Goal: Task Accomplishment & Management: Complete application form

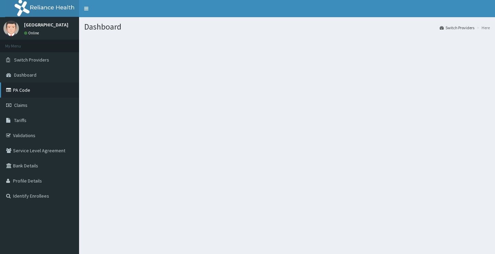
click at [25, 89] on link "PA Code" at bounding box center [39, 90] width 79 height 15
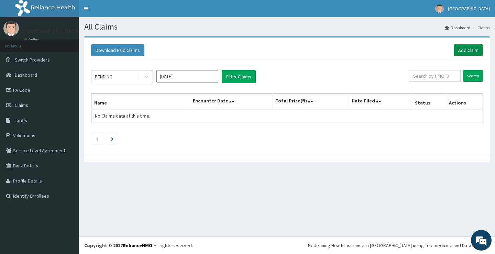
click at [475, 53] on link "Add Claim" at bounding box center [468, 50] width 29 height 12
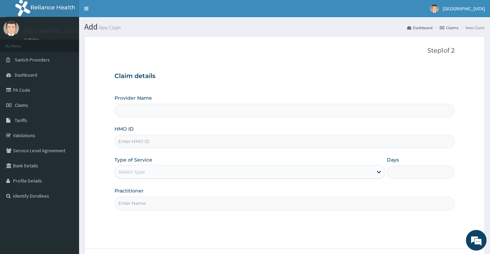
type input "[GEOGRAPHIC_DATA](Signature)"
click at [30, 61] on span "Switch Providers" at bounding box center [32, 60] width 35 height 6
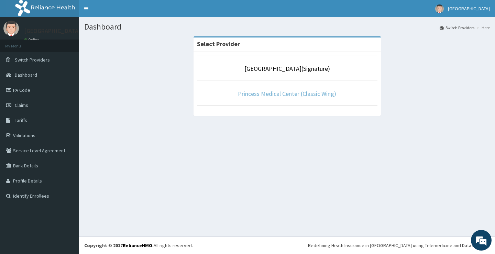
click at [291, 93] on link "Princess Medical Center (Classic Wing)" at bounding box center [287, 94] width 98 height 8
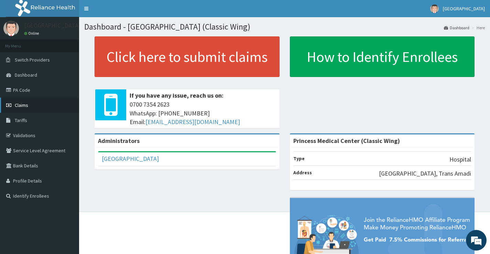
click at [25, 104] on span "Claims" at bounding box center [21, 105] width 13 height 6
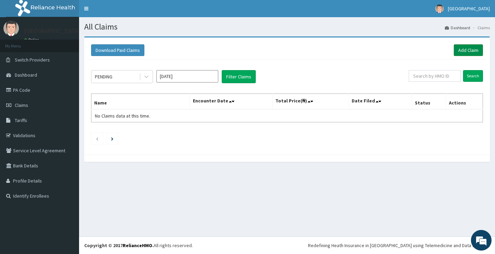
click at [469, 49] on link "Add Claim" at bounding box center [468, 50] width 29 height 12
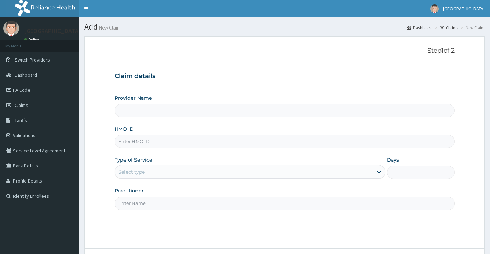
type input "Princess Medical Center (Classic Wing)"
click at [186, 141] on input "HMO ID" at bounding box center [285, 141] width 340 height 13
paste input "END/10101/A"
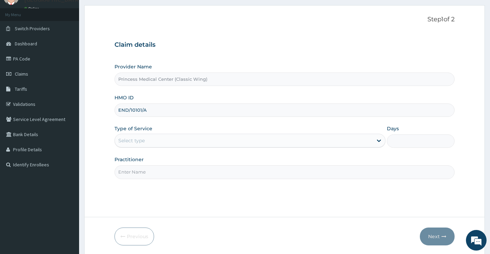
scroll to position [56, 0]
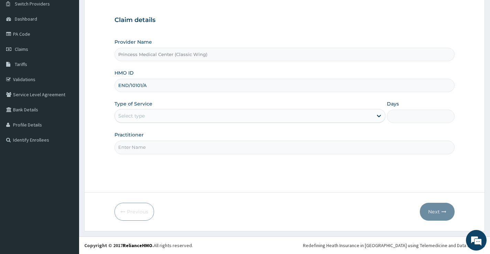
type input "END/10101/A"
click at [197, 119] on div "Select type" at bounding box center [244, 115] width 258 height 11
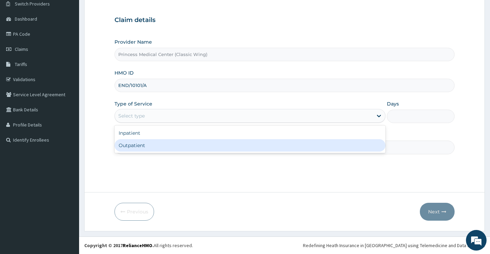
click at [197, 148] on div "Outpatient" at bounding box center [250, 145] width 271 height 12
type input "1"
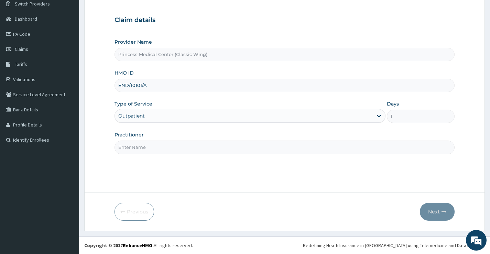
click at [197, 148] on input "Practitioner" at bounding box center [285, 147] width 340 height 13
click at [201, 147] on input "Practitioner" at bounding box center [285, 147] width 340 height 13
paste input "Dr. GOGO JOMBO"
type input "Dr. GOGO JOMBO"
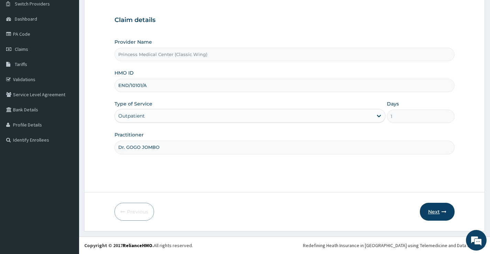
click at [438, 208] on button "Next" at bounding box center [437, 212] width 35 height 18
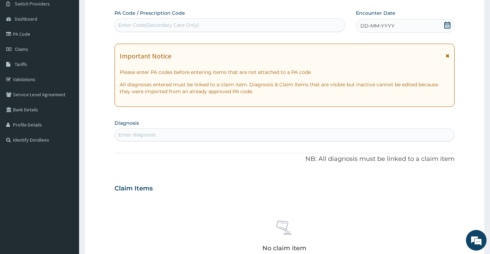
click at [448, 27] on icon at bounding box center [448, 25] width 6 height 7
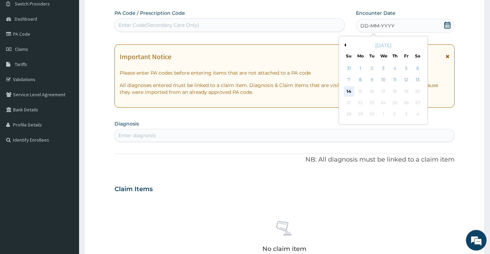
click at [349, 90] on div "14" at bounding box center [349, 91] width 10 height 10
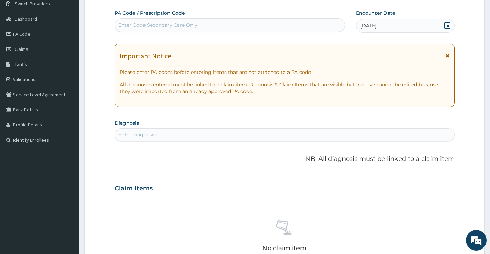
click at [231, 135] on div "Enter diagnosis" at bounding box center [285, 134] width 340 height 11
type input "typhoid"
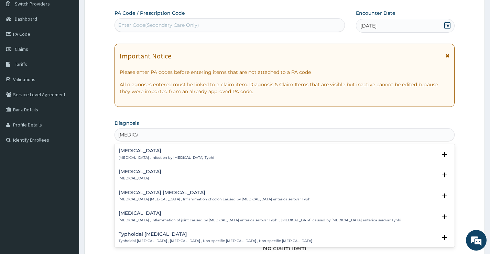
click at [139, 151] on h4 "Typhoid fever" at bounding box center [167, 150] width 96 height 5
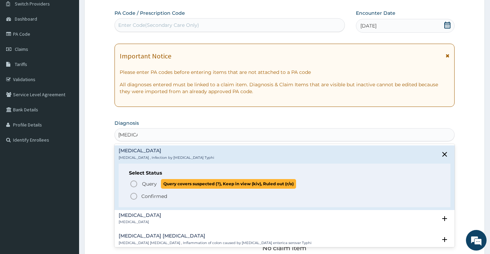
click at [133, 183] on icon "status option query" at bounding box center [134, 184] width 8 height 8
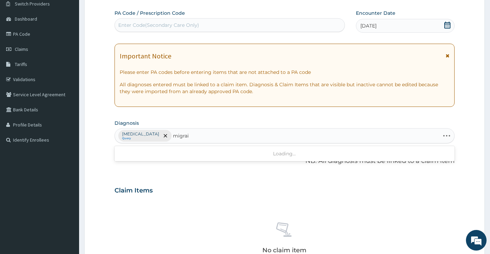
type input "migrain"
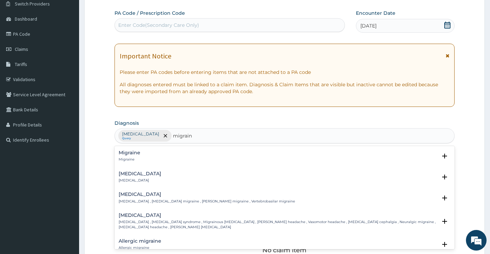
click at [133, 156] on div "Migraine Migraine" at bounding box center [130, 156] width 22 height 12
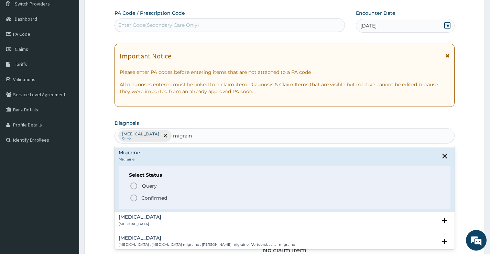
click at [134, 196] on icon "status option filled" at bounding box center [134, 198] width 8 height 8
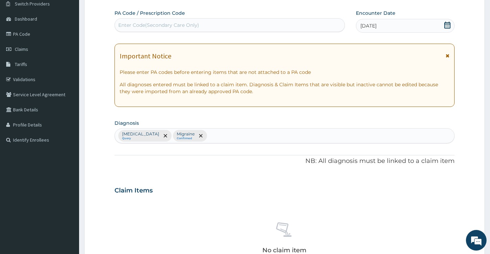
scroll to position [242, 0]
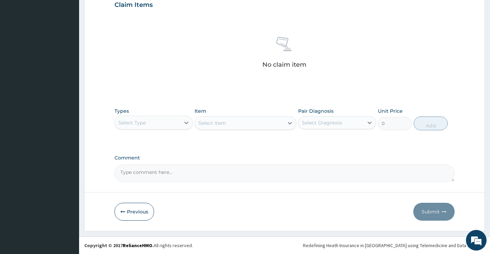
click at [177, 171] on textarea "Comment" at bounding box center [285, 173] width 340 height 17
paste textarea "CHRONIC HEADACHES R/O SOL/ MIGRAINE MUSCULAR SPASM OF THE NECK,"
type textarea "CHRONIC HEADACHES R/O SOL/ MIGRAINE MUSCULAR SPASM OF THE NECK,"
click at [181, 122] on div at bounding box center [186, 123] width 12 height 12
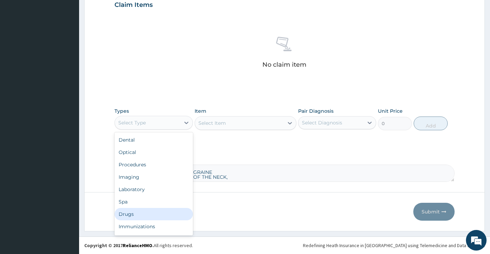
click at [144, 213] on div "Drugs" at bounding box center [154, 214] width 78 height 12
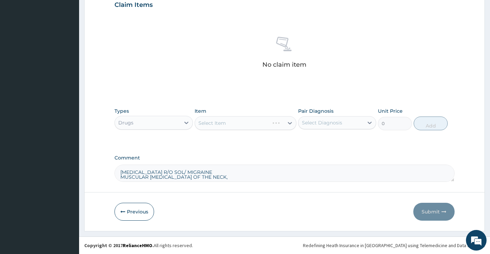
click at [225, 125] on div "Select Item" at bounding box center [246, 123] width 102 height 14
click at [230, 122] on div "Select Item" at bounding box center [246, 123] width 102 height 14
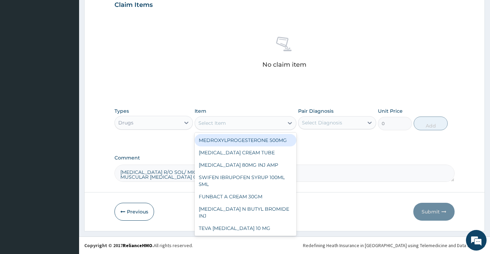
click at [249, 120] on div "Select Item" at bounding box center [239, 123] width 89 height 11
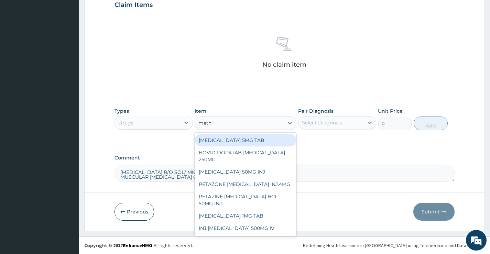
type input "metho"
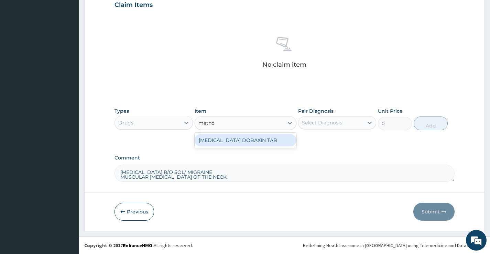
click at [262, 139] on div "METHOCARBAMOL DOBAXIN TAB" at bounding box center [246, 140] width 102 height 12
type input "212.325"
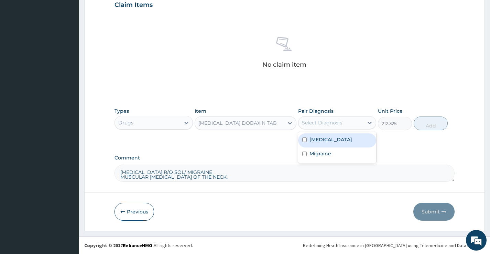
click at [313, 122] on div "Select Diagnosis" at bounding box center [322, 122] width 40 height 7
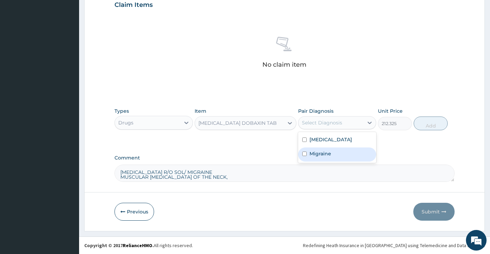
click at [315, 153] on label "Migraine" at bounding box center [321, 153] width 22 height 7
checkbox input "true"
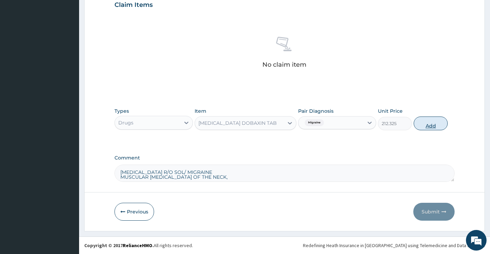
click at [425, 124] on button "Add" at bounding box center [431, 124] width 34 height 14
type input "0"
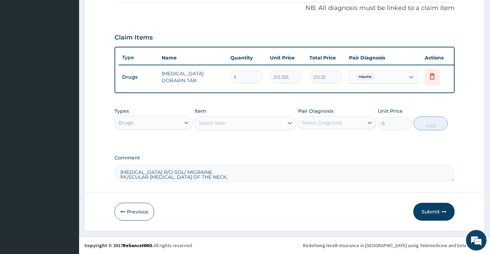
click at [237, 125] on div "Select Item" at bounding box center [239, 123] width 89 height 11
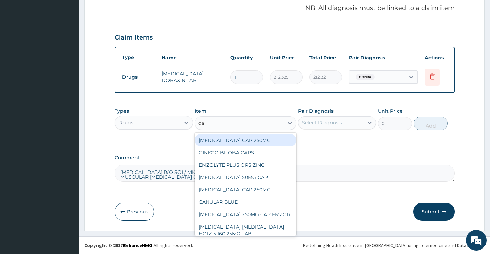
type input "caf"
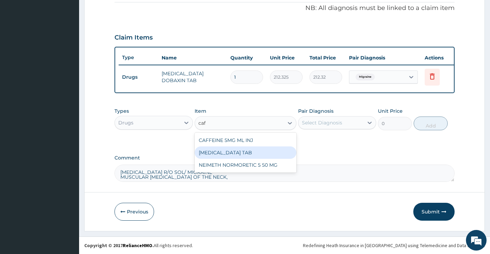
click at [240, 151] on div "CAFERGOT TAB" at bounding box center [246, 153] width 102 height 12
type input "986.0999999999999"
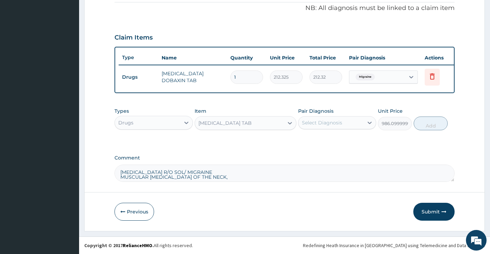
click at [321, 120] on div "Select Diagnosis" at bounding box center [322, 122] width 40 height 7
click at [327, 154] on label "Migraine" at bounding box center [321, 153] width 22 height 7
checkbox input "true"
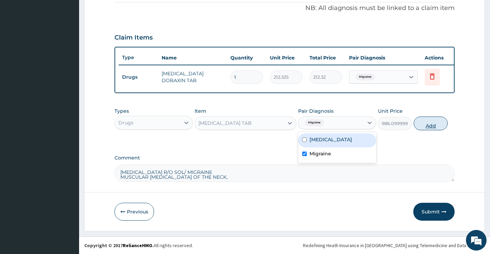
click at [429, 124] on button "Add" at bounding box center [431, 124] width 34 height 14
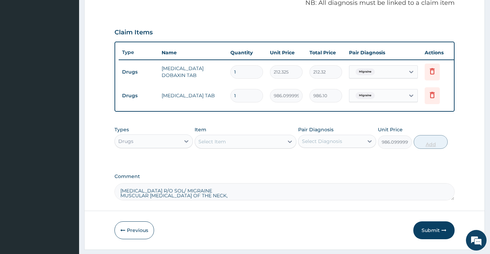
type input "0"
click at [162, 147] on div "Drugs" at bounding box center [147, 141] width 65 height 11
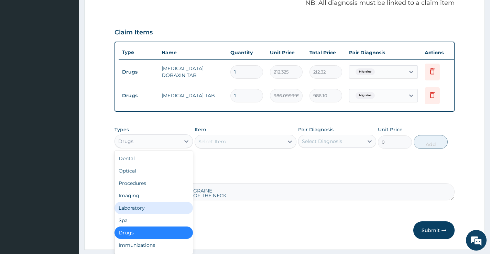
click at [141, 214] on div "Laboratory" at bounding box center [154, 208] width 78 height 12
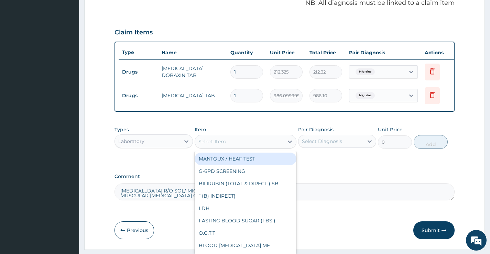
click at [212, 144] on div "Select Item" at bounding box center [213, 141] width 28 height 7
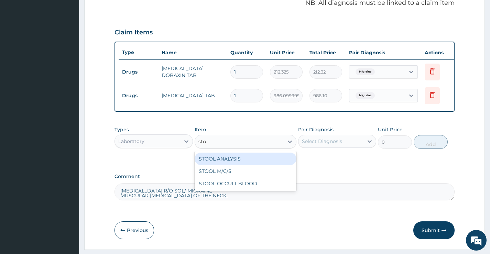
type input "stoo"
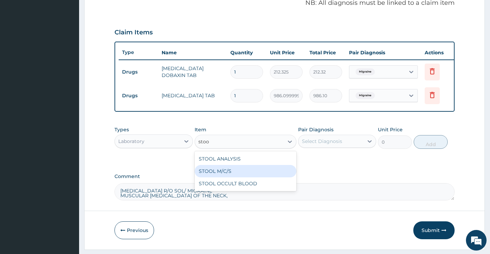
click at [258, 178] on div "STOOL M/C/S" at bounding box center [246, 171] width 102 height 12
type input "4488.75"
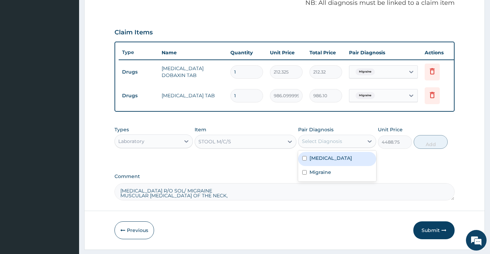
click at [315, 143] on div "Select Diagnosis" at bounding box center [322, 141] width 40 height 7
click at [317, 162] on label "Typhoid fever" at bounding box center [331, 158] width 43 height 7
checkbox input "true"
click at [430, 147] on button "Add" at bounding box center [431, 142] width 34 height 14
type input "0"
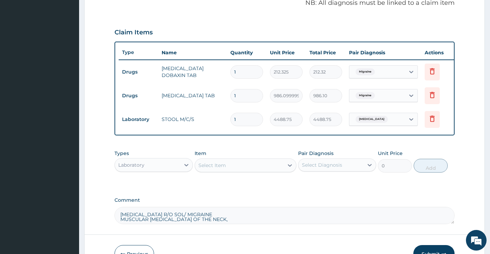
drag, startPoint x: 238, startPoint y: 96, endPoint x: 232, endPoint y: 98, distance: 6.1
click at [232, 98] on input "1" at bounding box center [247, 95] width 33 height 13
type input "8"
type input "7888.80"
type input "8"
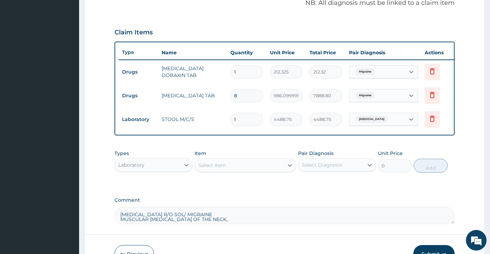
click at [237, 73] on input "1" at bounding box center [247, 71] width 33 height 13
type input "2"
type input "424.65"
type input "3"
type input "636.97"
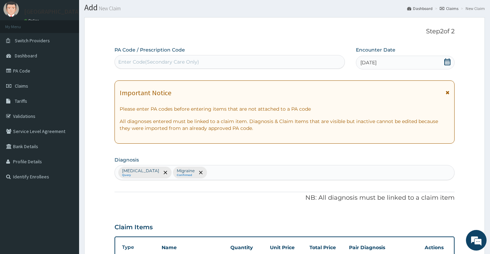
scroll to position [0, 0]
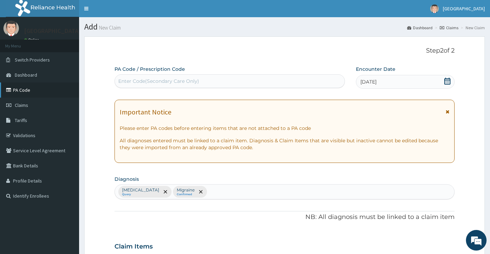
type input "3"
click at [24, 90] on link "PA Code" at bounding box center [39, 90] width 79 height 15
